Goal: Information Seeking & Learning: Learn about a topic

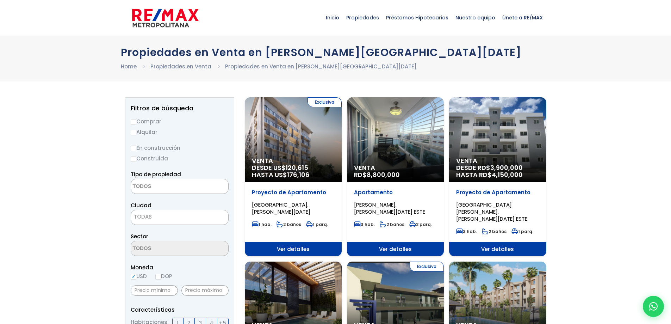
select select
click at [143, 119] on label "Comprar" at bounding box center [180, 121] width 98 height 9
click at [136, 119] on input "Comprar" at bounding box center [134, 122] width 6 height 6
radio input "true"
click at [161, 275] on input "DOP" at bounding box center [158, 277] width 6 height 6
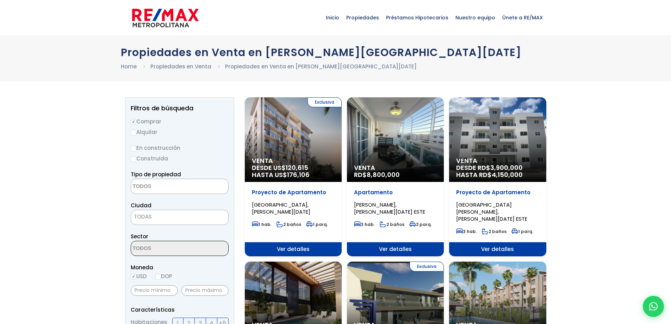
radio input "true"
click at [149, 184] on textarea "Search" at bounding box center [165, 186] width 68 height 15
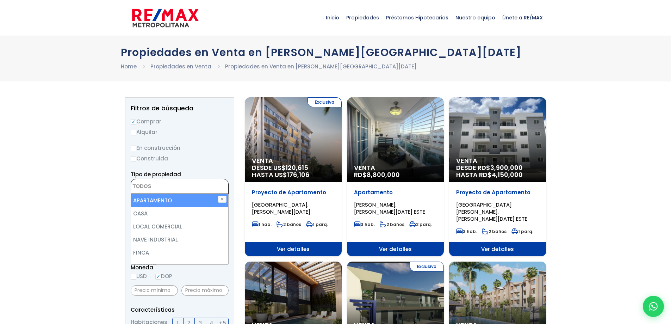
click at [148, 202] on li "APARTAMENTO" at bounding box center [179, 200] width 97 height 13
select select "apartment"
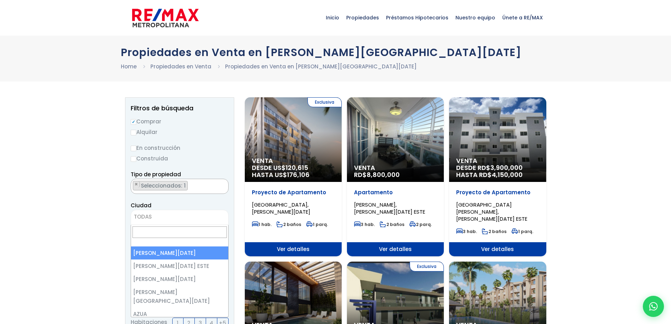
click at [158, 216] on span "TODAS" at bounding box center [179, 217] width 97 height 10
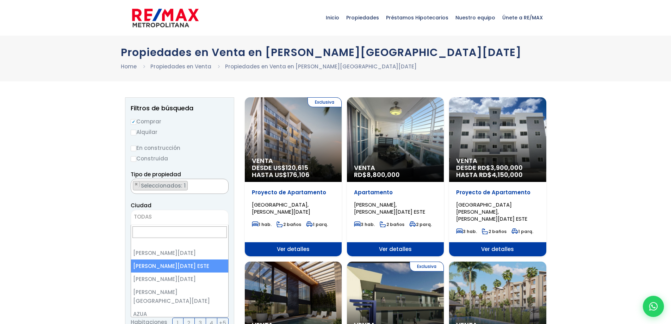
select select "148"
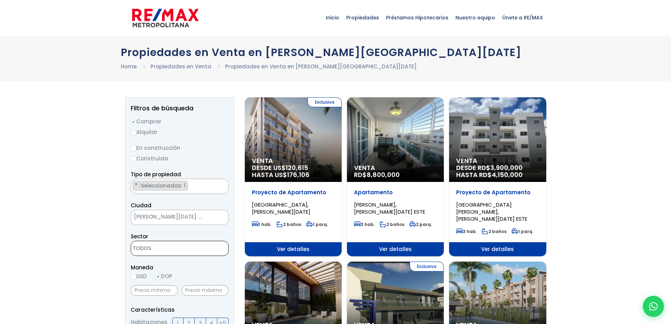
click at [136, 147] on input "En construcción" at bounding box center [134, 149] width 6 height 6
radio input "true"
click at [133, 159] on input "Construida" at bounding box center [134, 159] width 6 height 6
radio input "true"
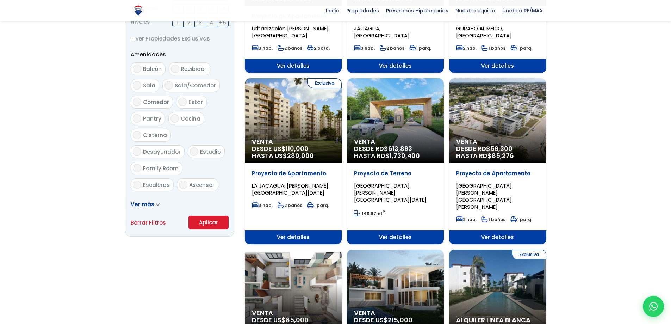
scroll to position [352, 0]
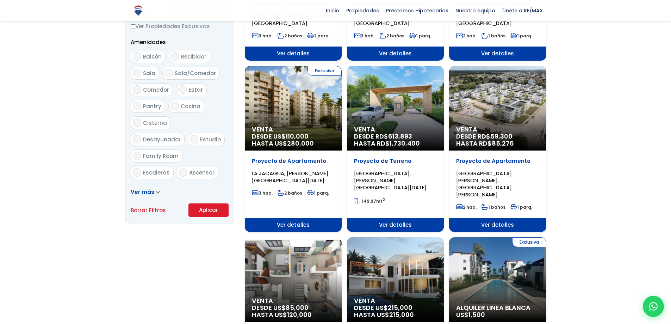
click at [199, 215] on button "Aplicar" at bounding box center [209, 209] width 40 height 13
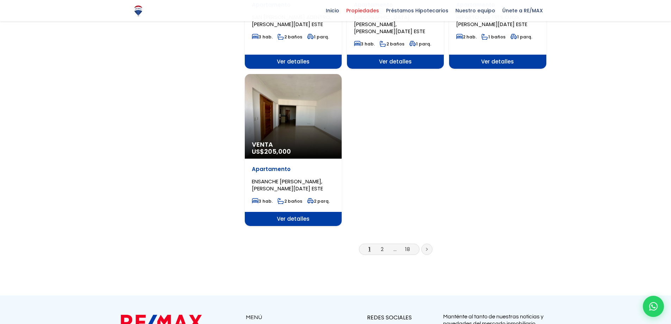
scroll to position [846, 0]
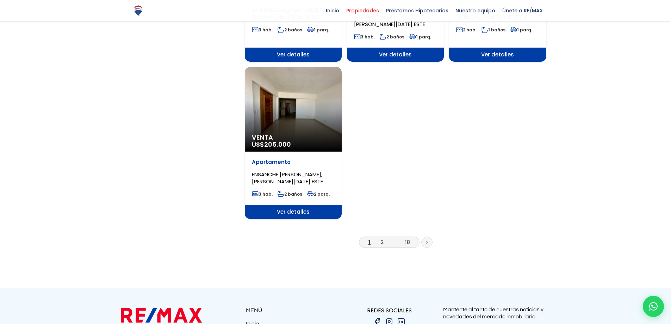
click at [379, 237] on li "2" at bounding box center [382, 241] width 11 height 9
click at [382, 238] on link "2" at bounding box center [382, 241] width 3 height 7
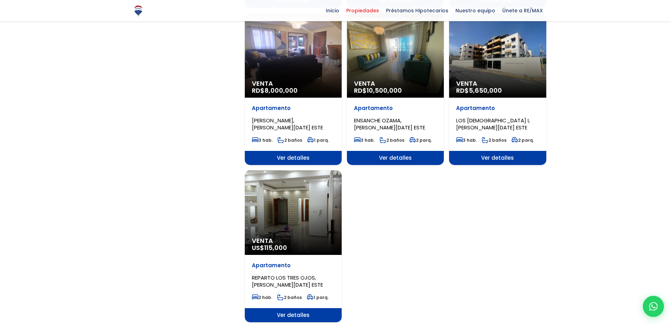
scroll to position [740, 0]
